Goal: Task Accomplishment & Management: Manage account settings

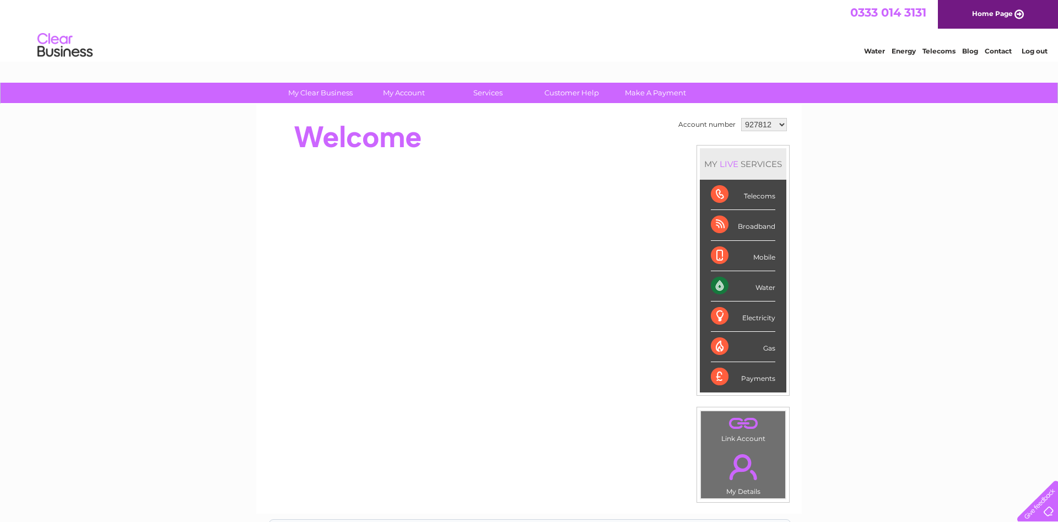
click at [741, 118] on select "927812 1025711" at bounding box center [764, 124] width 46 height 13
select select "1025711"
click option "1025711" at bounding box center [0, 0] width 0 height 0
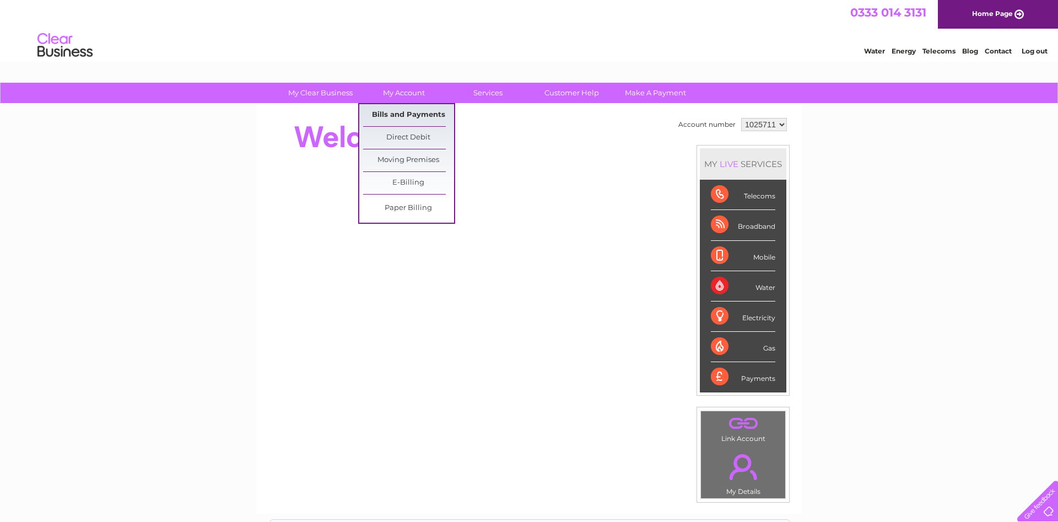
click at [406, 110] on link "Bills and Payments" at bounding box center [408, 115] width 91 height 22
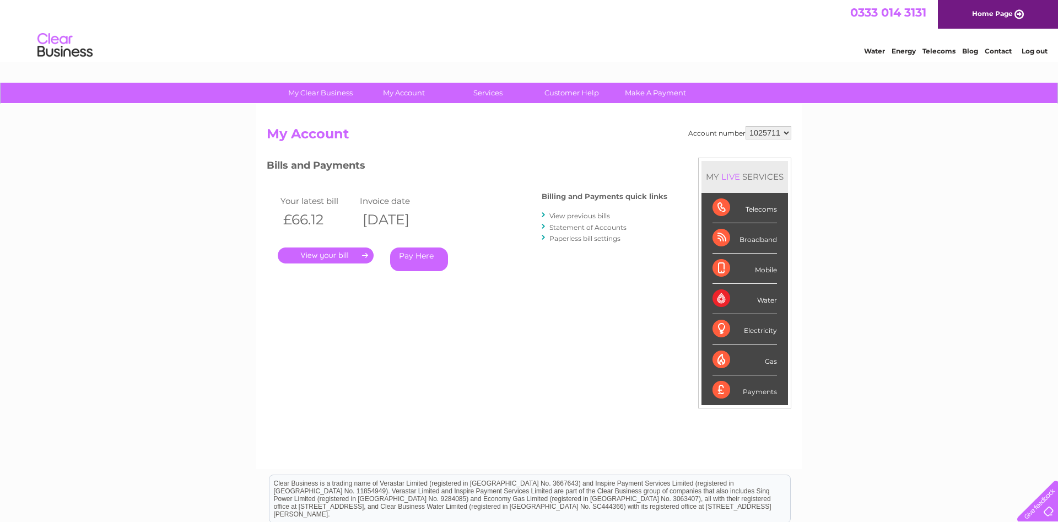
click at [338, 256] on link "." at bounding box center [326, 255] width 96 height 16
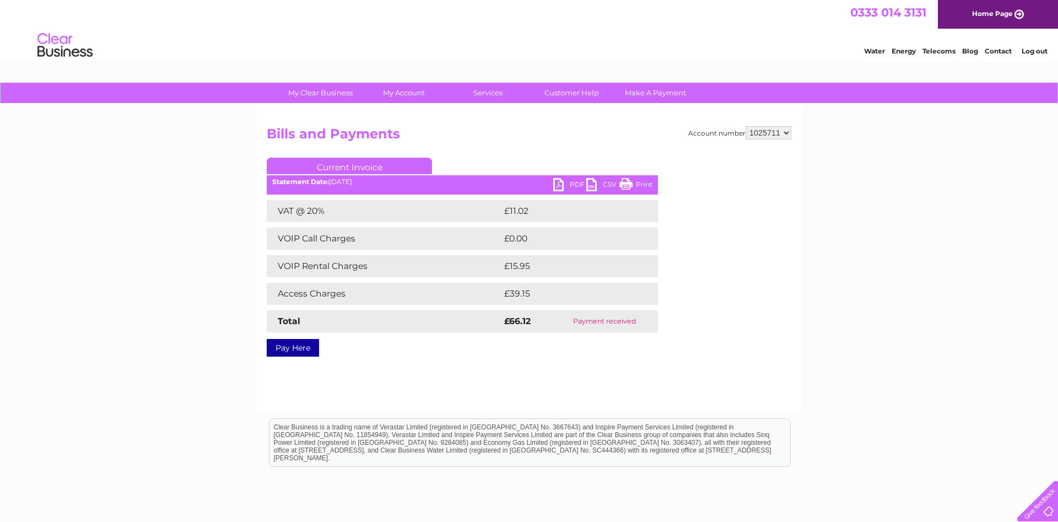
click at [563, 186] on link "PDF" at bounding box center [569, 186] width 33 height 16
